Goal: Task Accomplishment & Management: Use online tool/utility

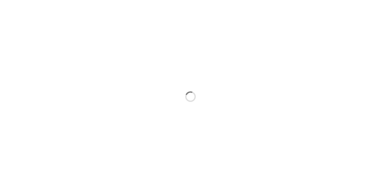
click at [269, 174] on div at bounding box center [190, 96] width 381 height 193
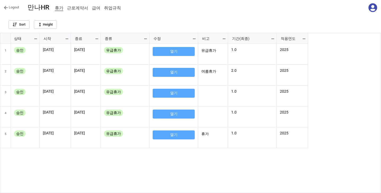
scroll to position [157, 378]
click at [373, 6] on icon at bounding box center [372, 7] width 9 height 9
click at [11, 7] on link "Logout" at bounding box center [11, 7] width 15 height 5
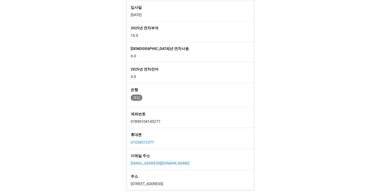
scroll to position [71, 0]
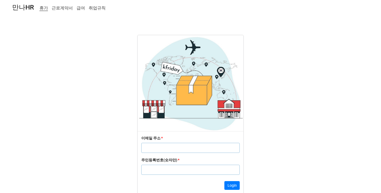
click at [162, 147] on input "text" at bounding box center [190, 148] width 98 height 10
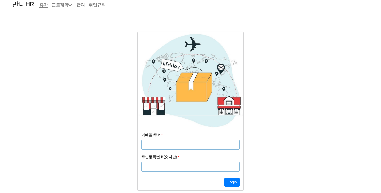
scroll to position [5, 0]
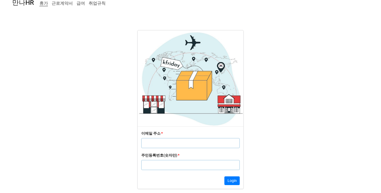
click at [127, 132] on form "이메일 주소 * 주민등록번호(숫자만) * Login" at bounding box center [190, 109] width 381 height 159
click at [160, 165] on input "text" at bounding box center [190, 165] width 98 height 10
paste input "8401251058710"
type input "8401251058710"
click at [157, 145] on input "text" at bounding box center [190, 143] width 98 height 10
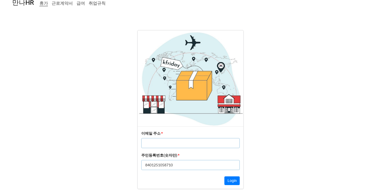
paste input "sl6802@naver.com"
type input "sl6802@naver.com"
click at [224, 175] on div "이메일 주소 * sl6802@naver.com 주민등록번호(숫자만) * 8401251058710 Login" at bounding box center [191, 158] width 106 height 63
click at [228, 180] on button "Login" at bounding box center [231, 181] width 15 height 9
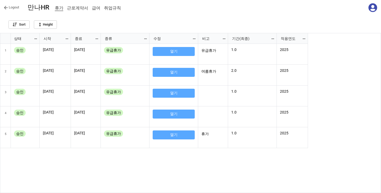
scroll to position [157, 378]
click at [372, 6] on icon at bounding box center [373, 7] width 9 height 9
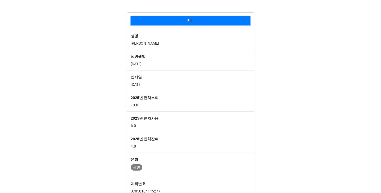
click at [196, 24] on button "Edit" at bounding box center [191, 20] width 120 height 9
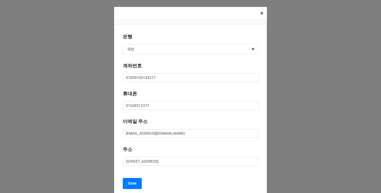
click at [261, 13] on span "×" at bounding box center [261, 13] width 3 height 6
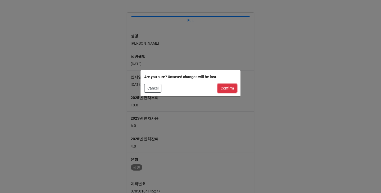
click at [225, 89] on button "Confirm" at bounding box center [227, 88] width 19 height 9
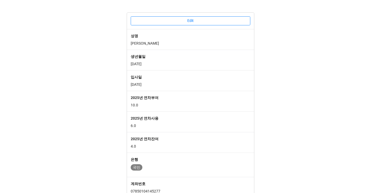
click at [225, 84] on p "2024-11-28" at bounding box center [191, 84] width 120 height 5
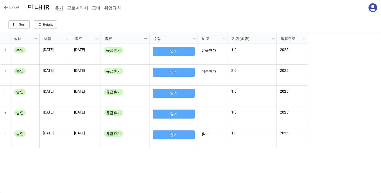
scroll to position [157, 378]
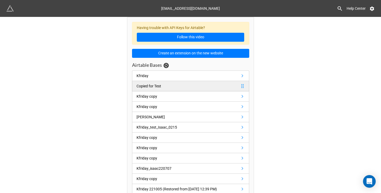
scroll to position [79, 0]
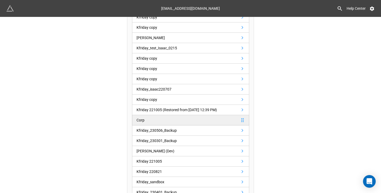
click at [154, 123] on link "Corp" at bounding box center [190, 120] width 117 height 10
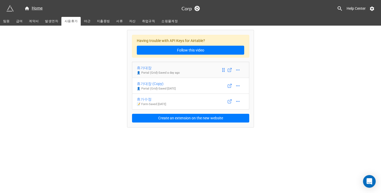
click at [162, 66] on div "휴가대장" at bounding box center [158, 68] width 43 height 6
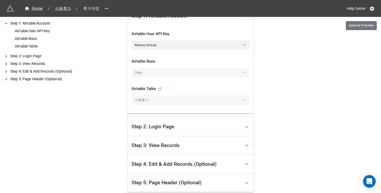
scroll to position [159, 0]
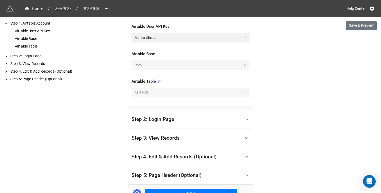
click at [183, 179] on div "Step 5: Page Header (Optional)" at bounding box center [186, 176] width 109 height 12
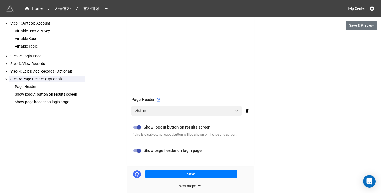
scroll to position [258, 0]
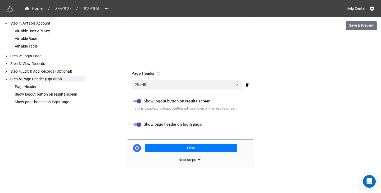
click at [157, 75] on icon at bounding box center [158, 74] width 3 height 3
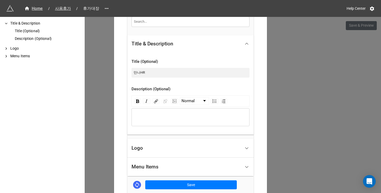
scroll to position [132, 0]
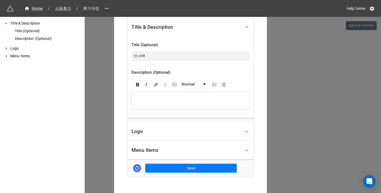
click at [158, 131] on div "Logo" at bounding box center [186, 132] width 109 height 12
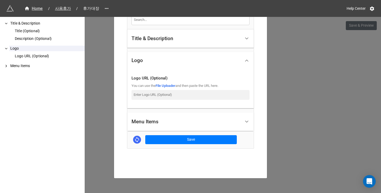
scroll to position [118, 0]
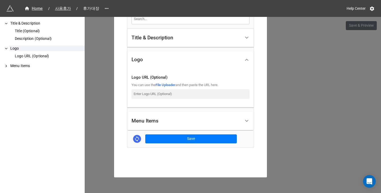
click at [165, 121] on div "Menu Items" at bounding box center [186, 121] width 109 height 12
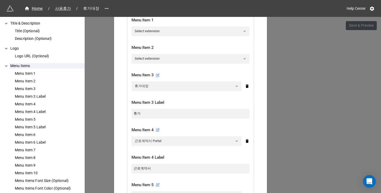
scroll to position [198, 0]
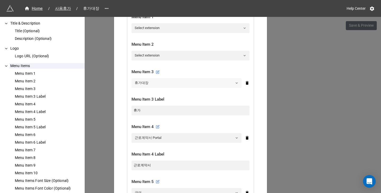
click at [198, 82] on link "휴가대장" at bounding box center [187, 83] width 110 height 10
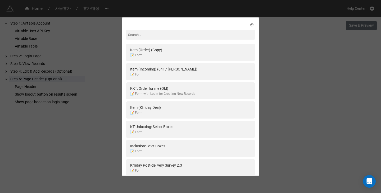
click at [273, 93] on div "Item (Order) (Copy) 📝 Form Item (Incoming) (0417 isaac test) 📝 Form KKT: Order …" at bounding box center [190, 96] width 381 height 193
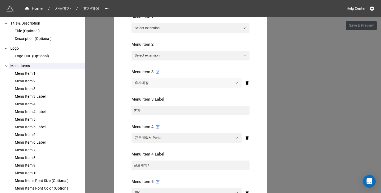
click at [220, 85] on link "휴가대장" at bounding box center [187, 83] width 110 height 10
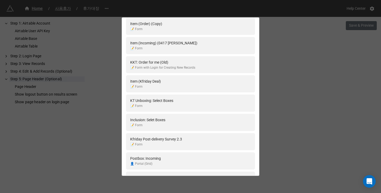
scroll to position [0, 0]
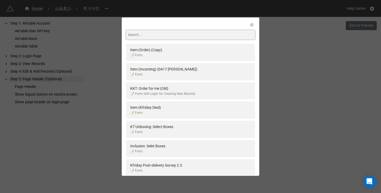
click at [180, 36] on input at bounding box center [190, 35] width 129 height 10
type input "g"
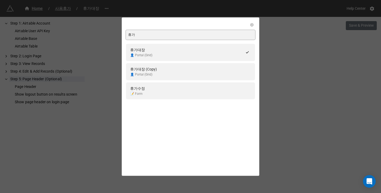
type input "휴가"
click at [338, 114] on div "휴가 휴가대장 👤 Portal (Grid) 휴가대장 (Copy) 👤 Portal (Grid) 휴가수정 📝 Form" at bounding box center [190, 96] width 381 height 193
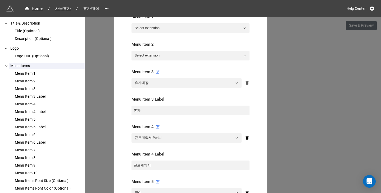
click at [245, 83] on icon at bounding box center [247, 83] width 5 height 5
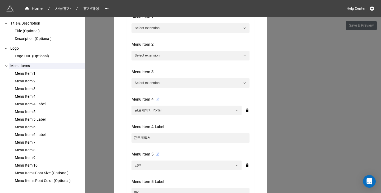
scroll to position [118, 0]
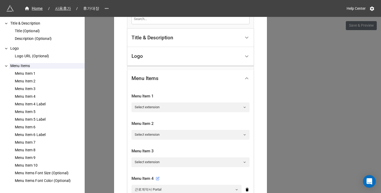
click at [165, 33] on div "Title & Description" at bounding box center [186, 38] width 109 height 12
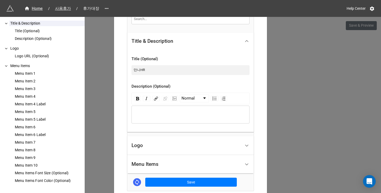
click at [148, 117] on div "rdw-editor" at bounding box center [190, 115] width 113 height 6
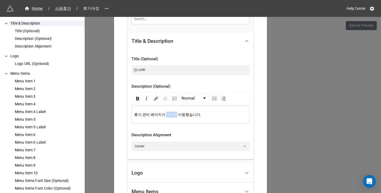
drag, startPoint x: 173, startPoint y: 114, endPoint x: 164, endPoint y: 114, distance: 9.0
click at [164, 114] on span "휴가 관리 페이지가 여기로 이동했습니다." at bounding box center [167, 115] width 67 height 4
click at [156, 99] on img "rdw-link-control" at bounding box center [156, 99] width 4 height 4
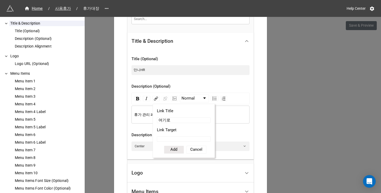
click at [172, 137] on input "Link Target" at bounding box center [184, 140] width 54 height 6
paste input "https://bit.ly/manna-holiday"
type input "https://bit.ly/manna-holiday"
click at [176, 152] on button "Add" at bounding box center [174, 150] width 20 height 8
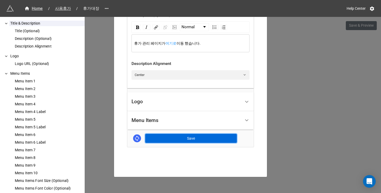
click at [197, 138] on button "Save" at bounding box center [191, 138] width 92 height 9
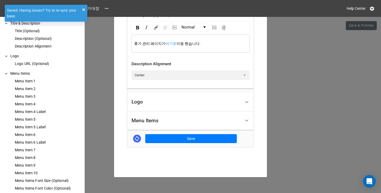
scroll to position [190, 0]
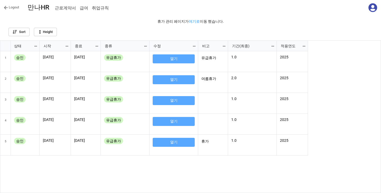
scroll to position [3, 3]
drag, startPoint x: 164, startPoint y: 20, endPoint x: 182, endPoint y: 20, distance: 17.2
click at [182, 20] on p "휴가 관리 페이지가 여기로 이동 했습니다." at bounding box center [190, 21] width 373 height 5
click at [59, 7] on b "근로계약서" at bounding box center [65, 8] width 21 height 5
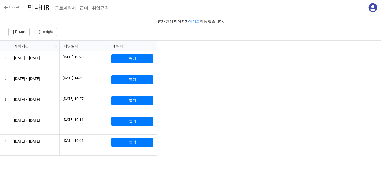
scroll to position [150, 378]
click at [197, 22] on link "여기로" at bounding box center [194, 21] width 11 height 4
